Goal: Check status

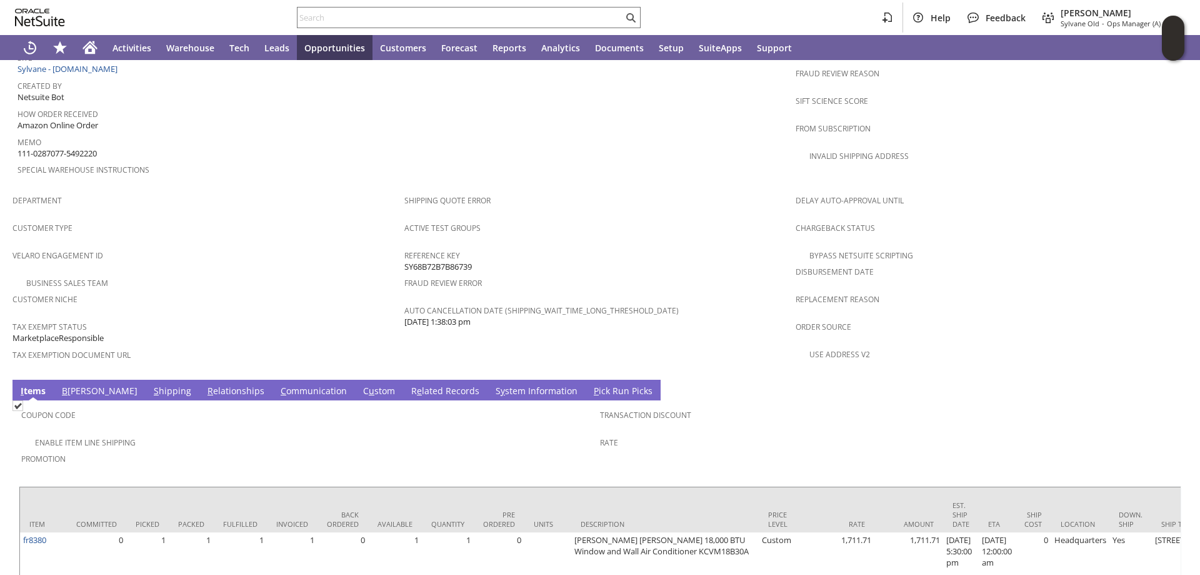
scroll to position [710, 0]
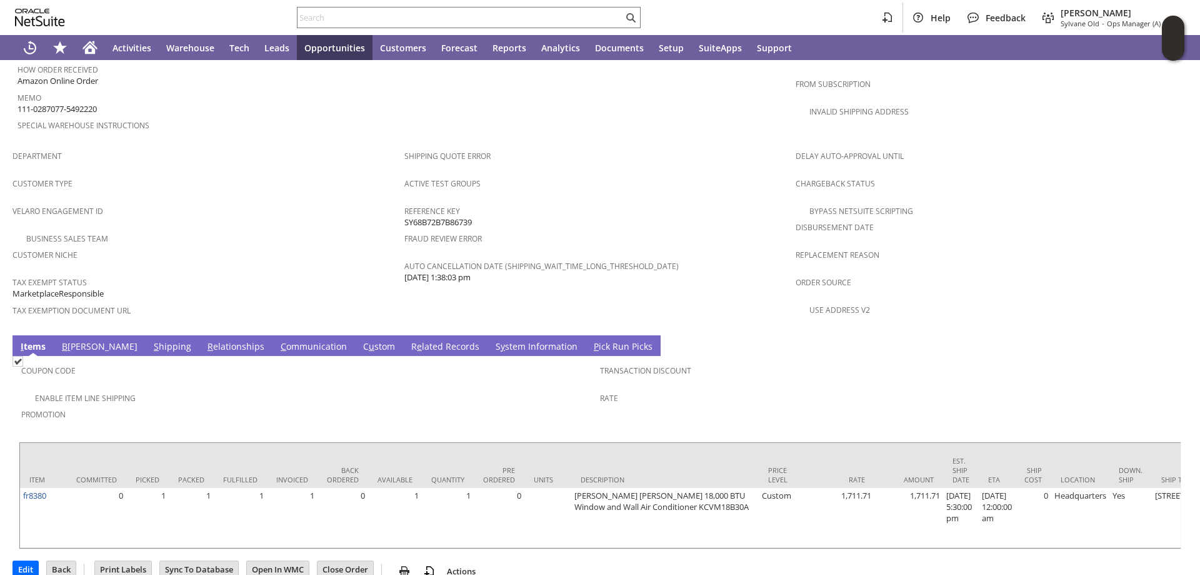
click at [151, 340] on link "S hipping" at bounding box center [173, 347] width 44 height 14
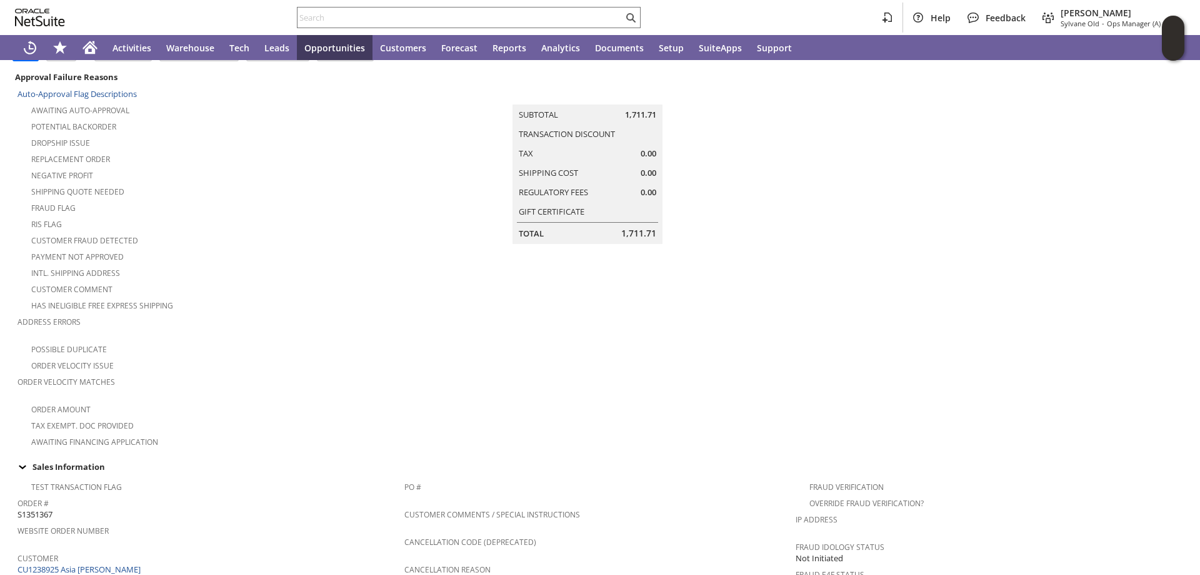
scroll to position [147, 0]
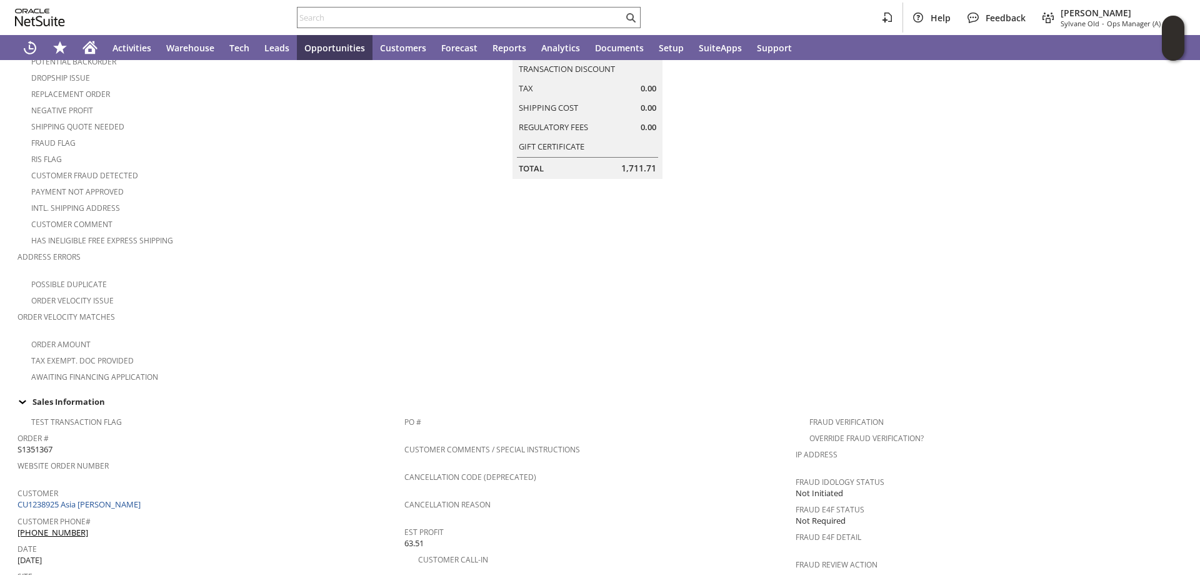
click at [42, 443] on span "S1351367" at bounding box center [35, 449] width 35 height 12
copy span "S1351367"
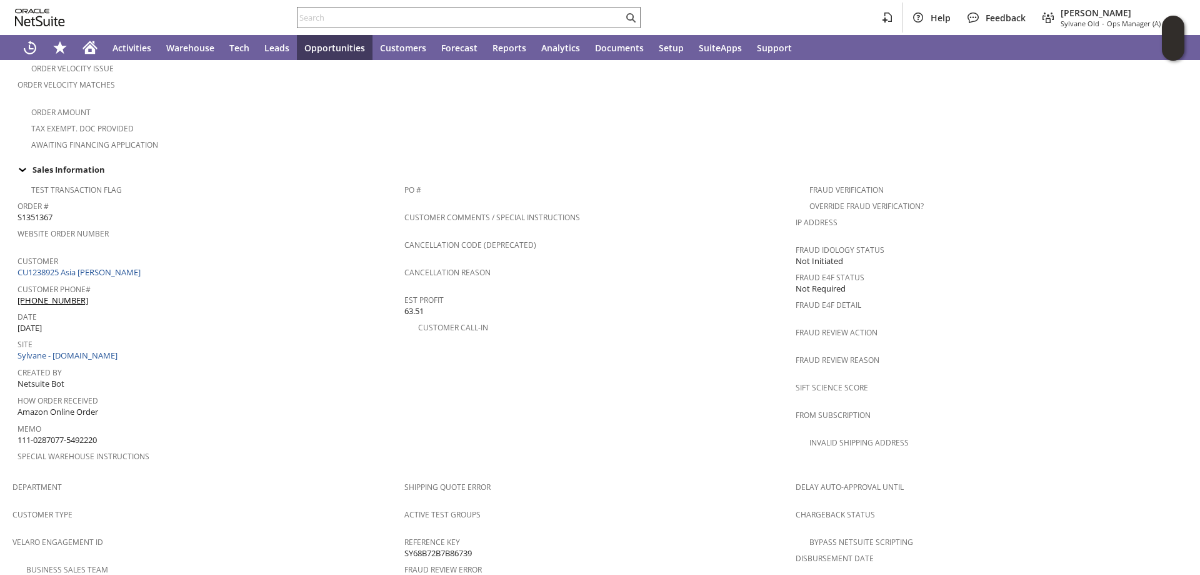
scroll to position [397, 0]
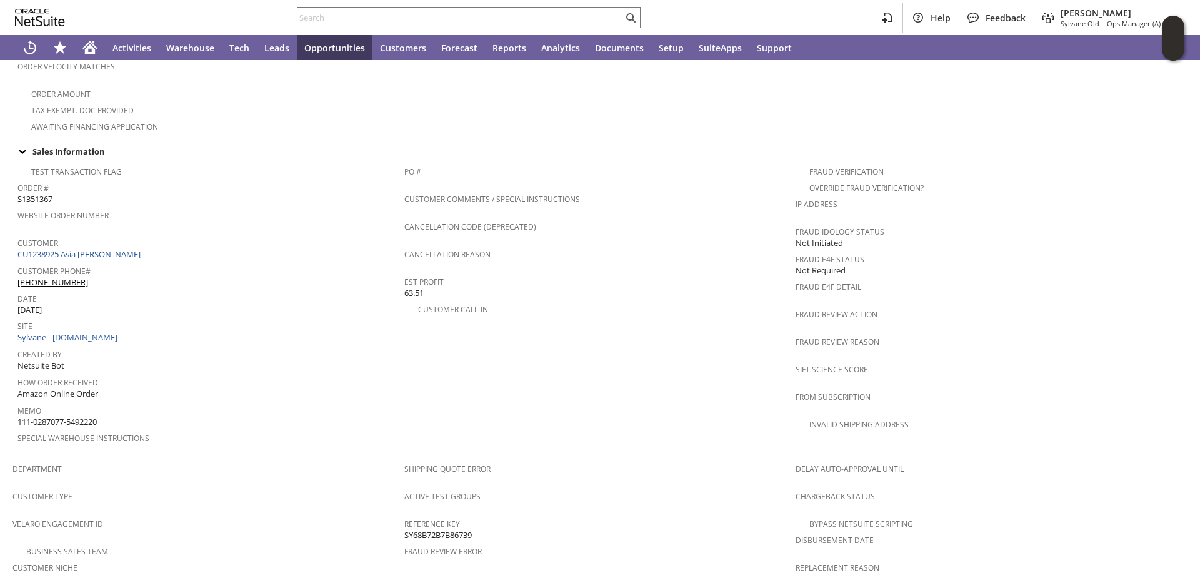
click at [59, 416] on span "111-0287077-5492220" at bounding box center [57, 422] width 79 height 12
copy tbody "111-0287077-5492220"
